Goal: Register for event/course

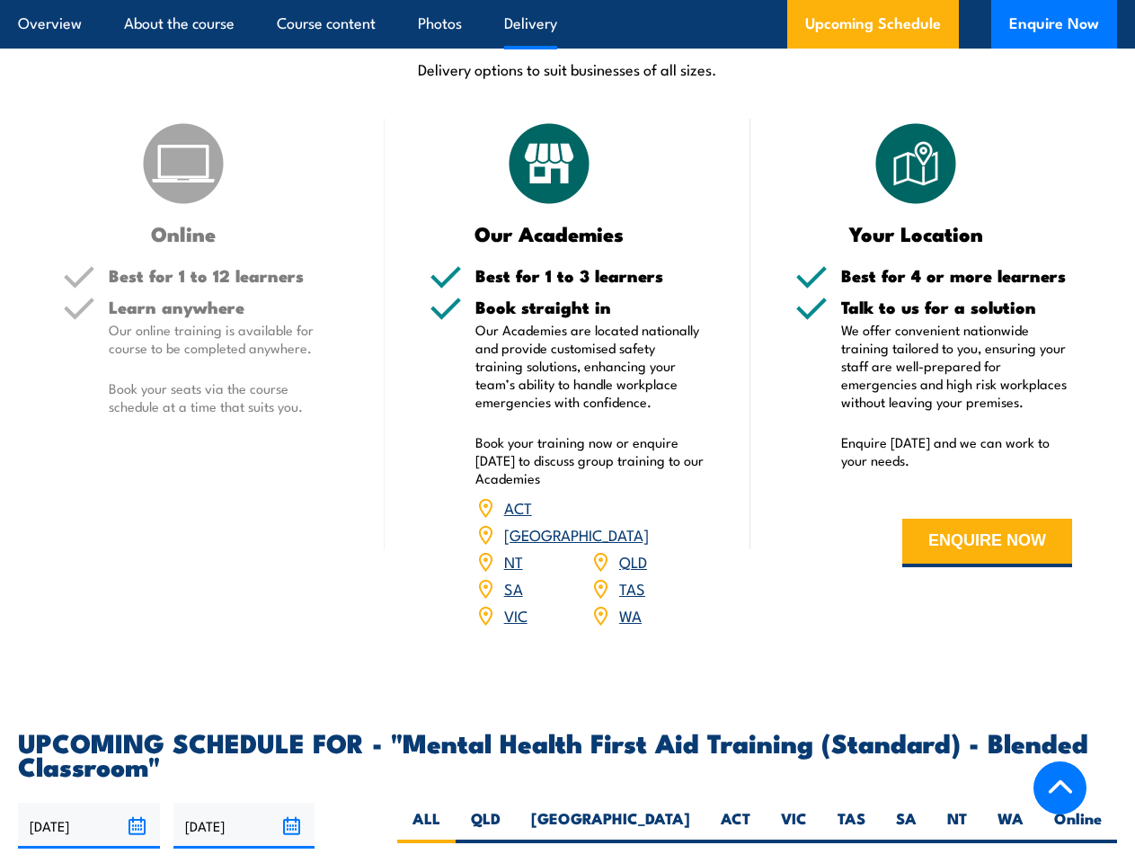
click at [567, 0] on article "Overview About the course Course content Photos Delivery Upcoming Schedule Enqu…" at bounding box center [567, 24] width 1099 height 49
click at [89, 802] on input "[DATE]" at bounding box center [89, 825] width 142 height 46
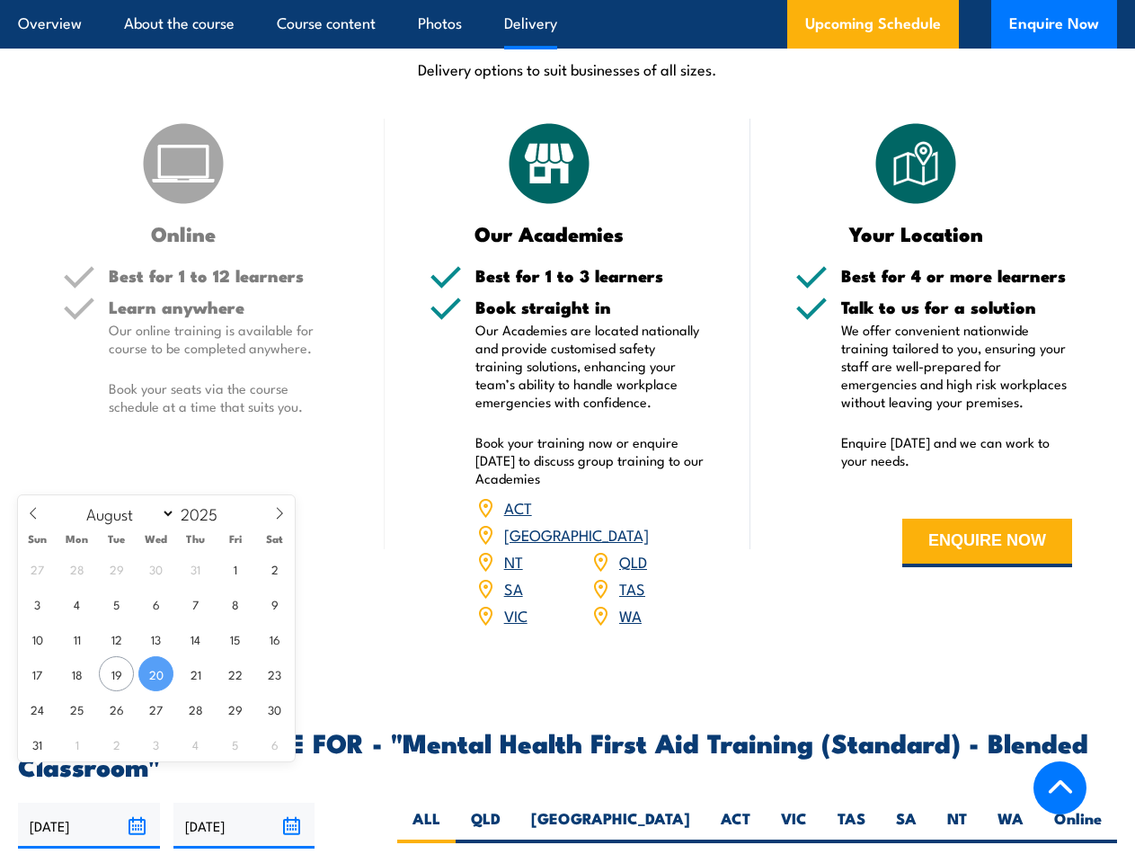
click at [244, 802] on input "[DATE]" at bounding box center [244, 825] width 142 height 46
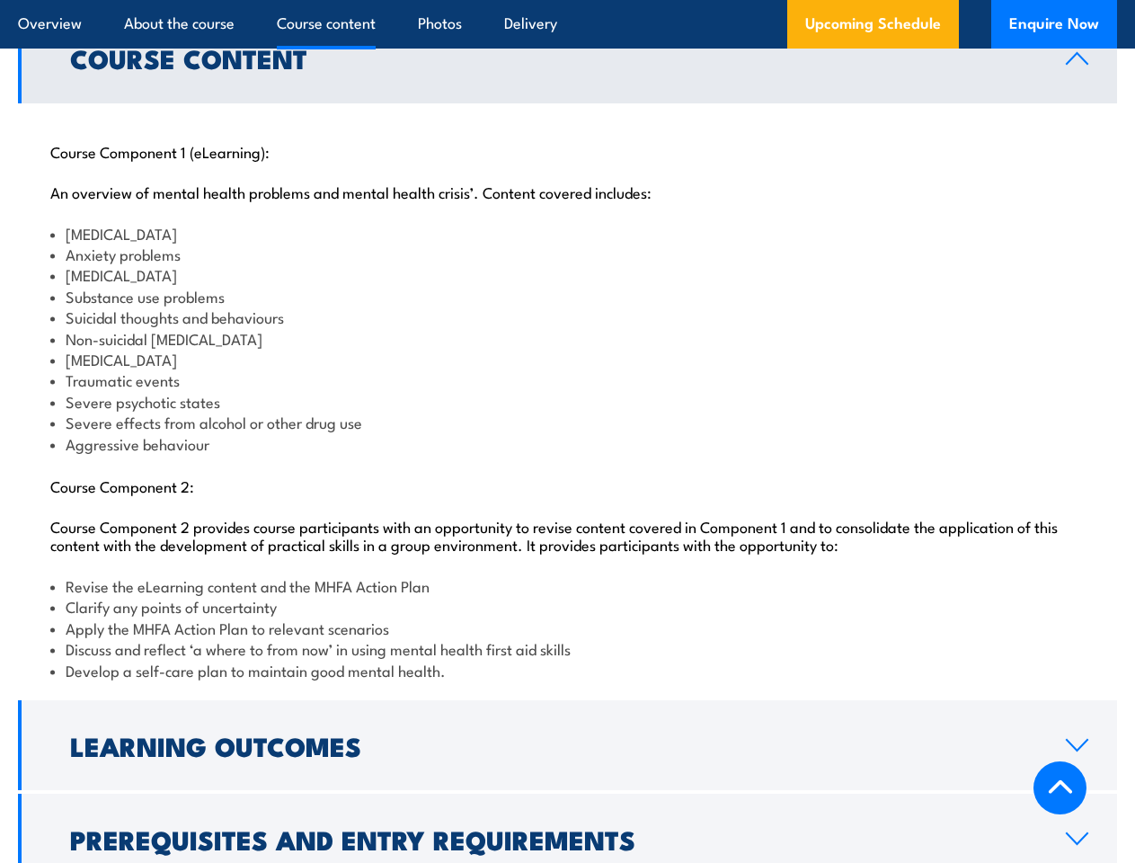
scroll to position [1862, 0]
click at [567, 0] on article "Overview About the course Course content Photos Delivery Upcoming Schedule Enqu…" at bounding box center [567, 24] width 1099 height 49
click at [567, 733] on h2 "Learning Outcomes" at bounding box center [553, 744] width 967 height 23
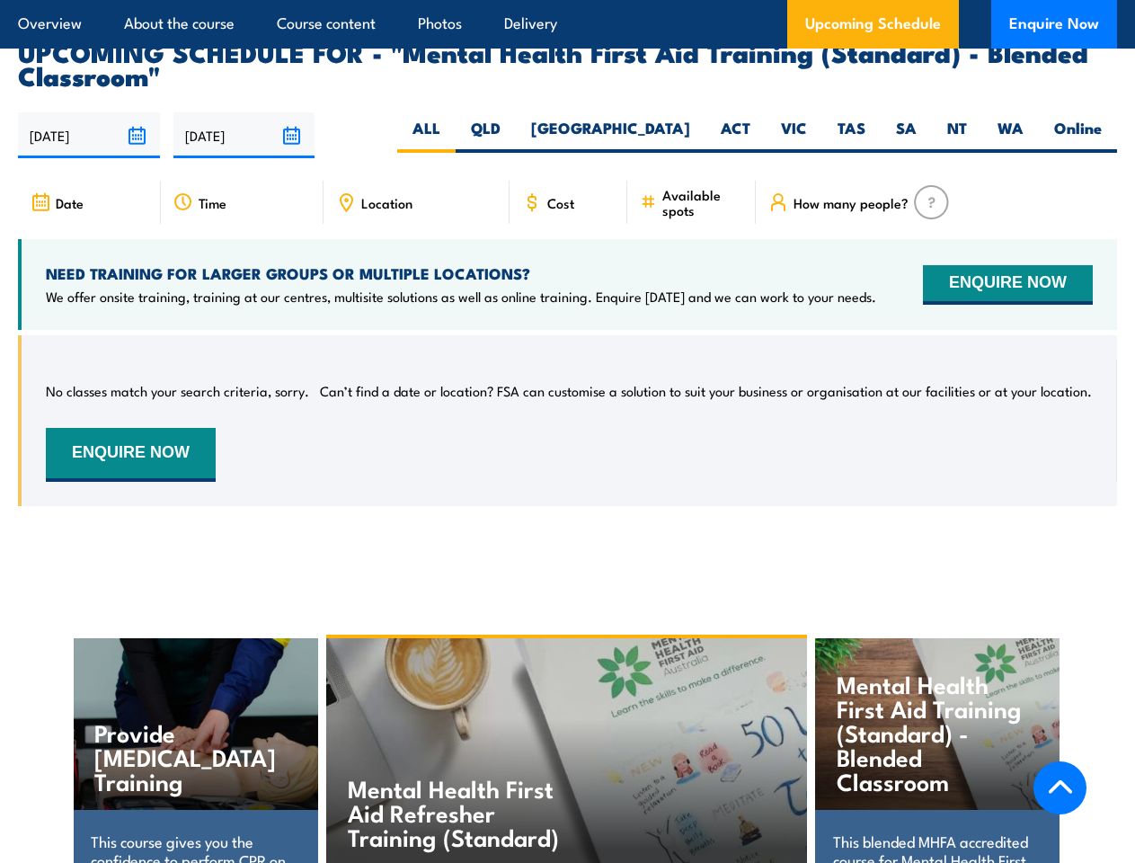
click at [567, 0] on article "Overview About the course Course content Photos Delivery Upcoming Schedule Enqu…" at bounding box center [567, 24] width 1099 height 49
click at [89, 112] on input "[DATE]" at bounding box center [89, 135] width 142 height 46
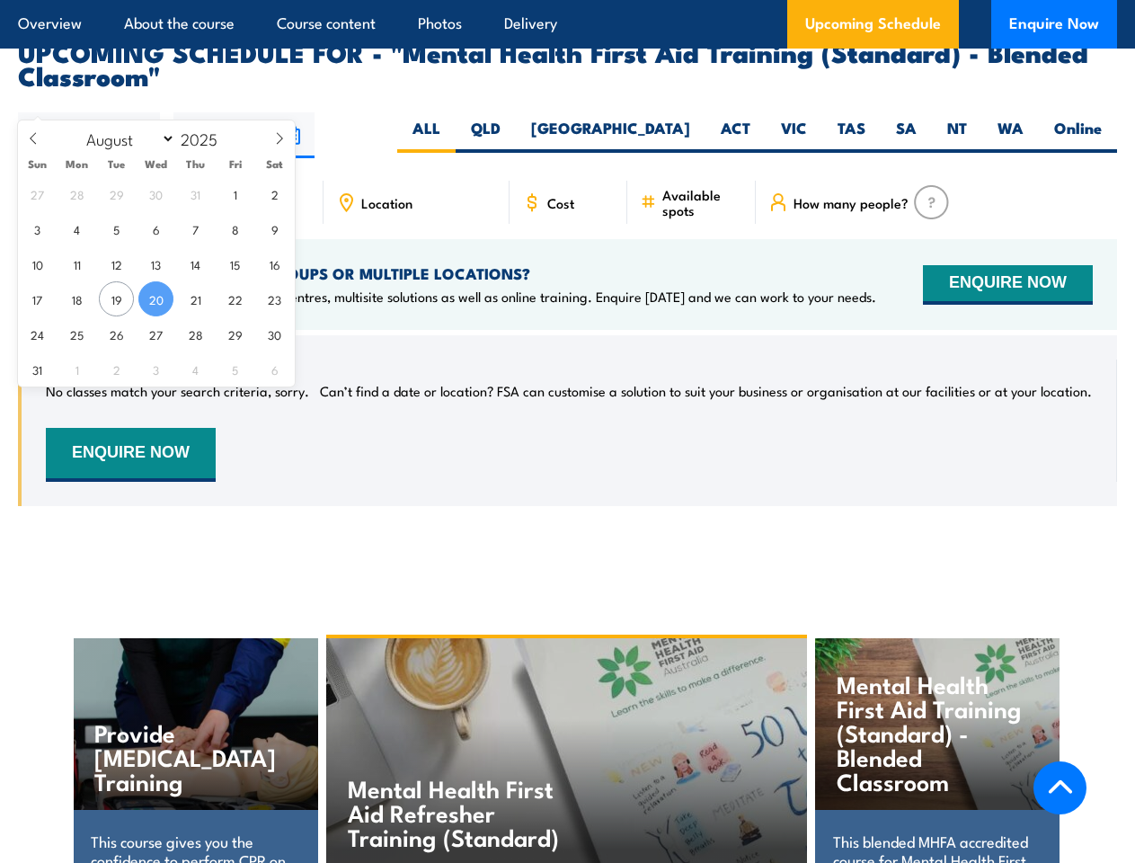
click at [244, 112] on input "[DATE]" at bounding box center [244, 135] width 142 height 46
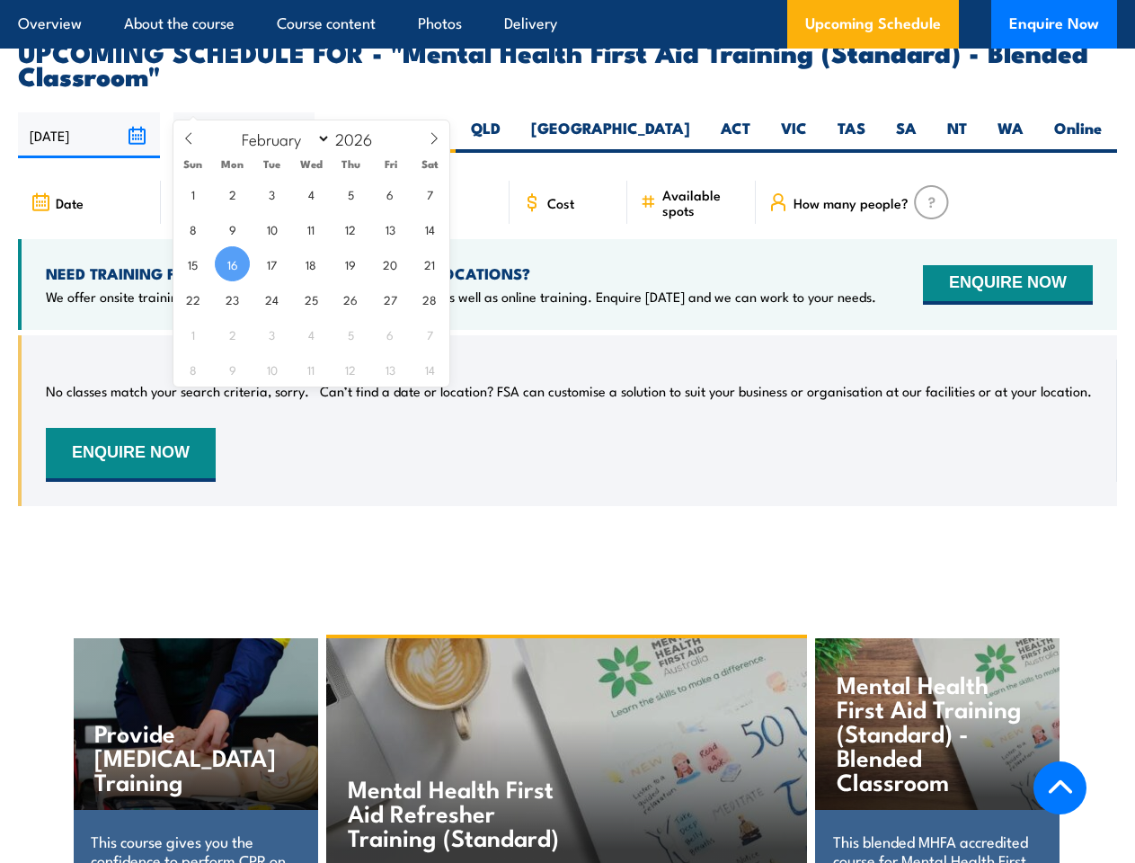
click at [568, 729] on div "Mental Health First Aid Refresher Training (Standard)" at bounding box center [567, 751] width 482 height 227
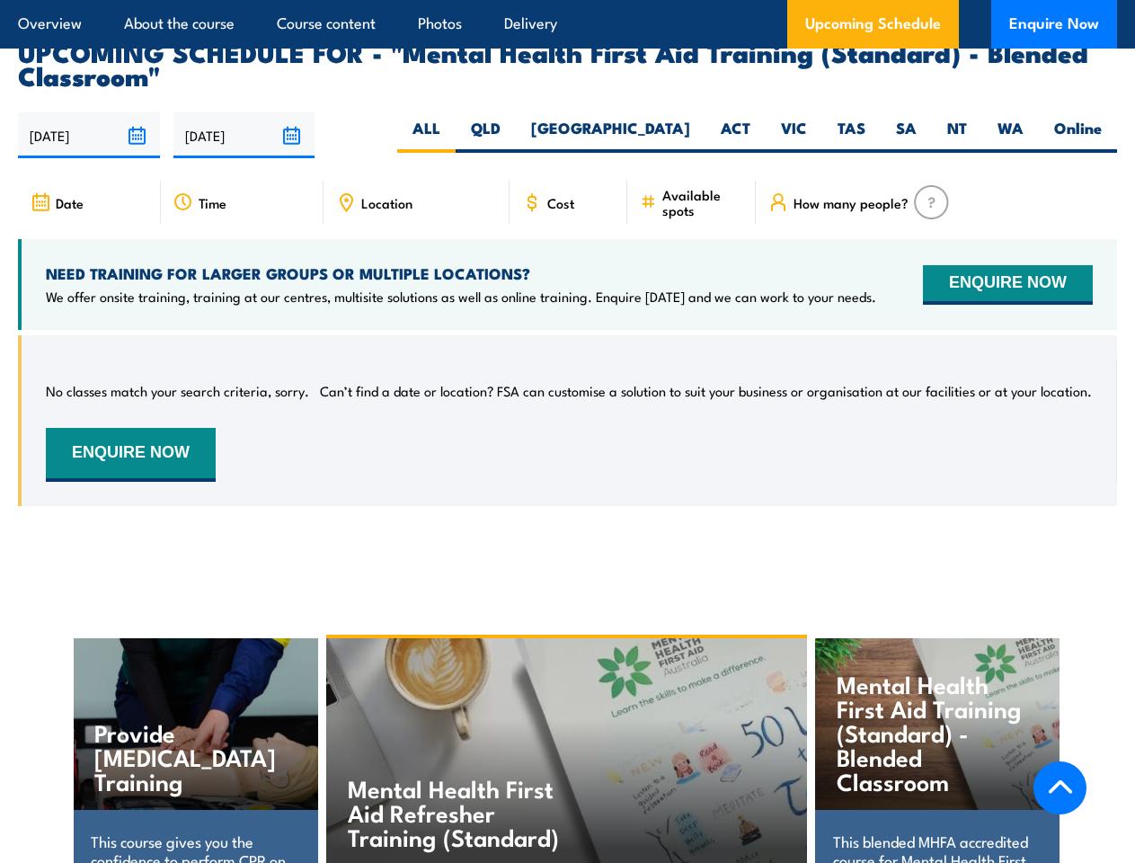
click at [567, 731] on div "Mental Health First Aid Refresher Training (Standard)" at bounding box center [567, 751] width 482 height 227
